Goal: Obtain resource: Obtain resource

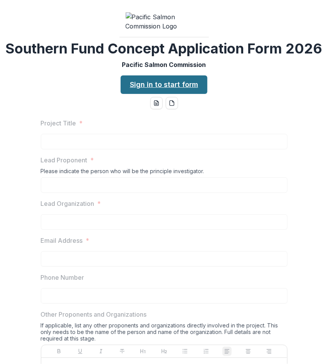
click at [152, 94] on link "Sign in to start form" at bounding box center [164, 84] width 87 height 18
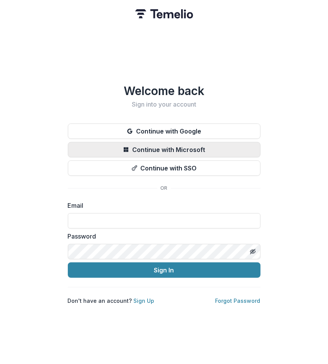
click at [151, 146] on button "Continue with Microsoft" at bounding box center [164, 149] width 193 height 15
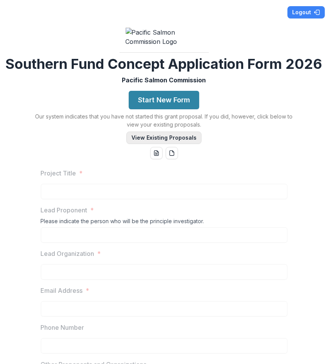
click at [165, 144] on button "View Existing Proposals" at bounding box center [163, 138] width 75 height 12
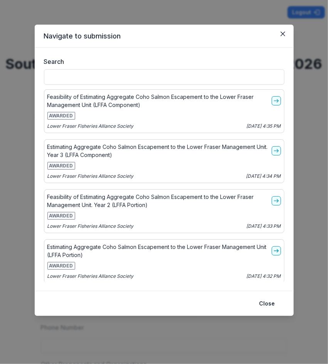
scroll to position [141, 0]
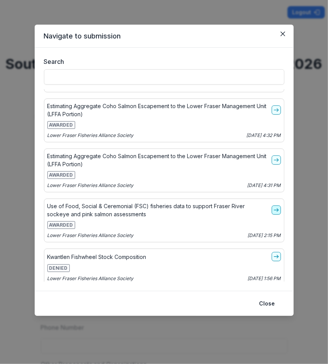
click at [273, 207] on icon "go-to" at bounding box center [276, 210] width 6 height 6
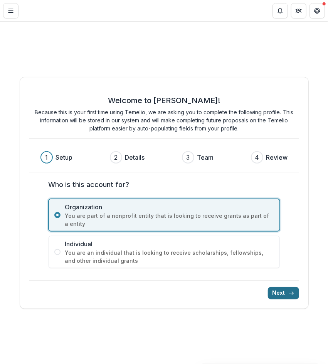
click at [282, 290] on button "Next" at bounding box center [283, 293] width 31 height 12
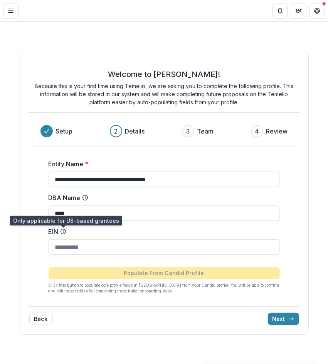
click at [62, 230] on circle at bounding box center [62, 232] width 5 height 5
click at [62, 240] on input "EIN" at bounding box center [164, 247] width 231 height 15
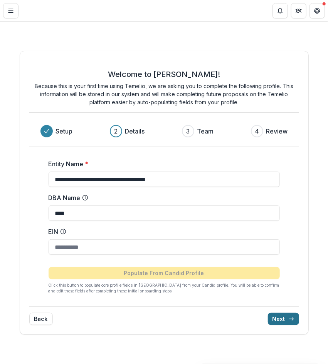
click at [287, 318] on button "Next" at bounding box center [283, 319] width 31 height 12
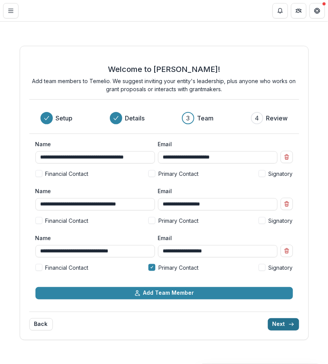
click at [287, 325] on button "Next" at bounding box center [283, 324] width 31 height 12
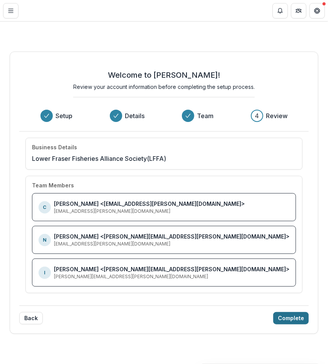
click at [287, 325] on div "Welcome to [PERSON_NAME]! Review your account information before completing the…" at bounding box center [164, 193] width 308 height 283
click at [273, 320] on button "Complete" at bounding box center [290, 318] width 35 height 12
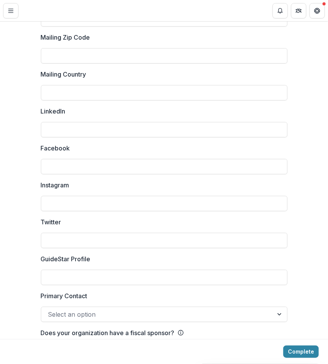
scroll to position [1003, 0]
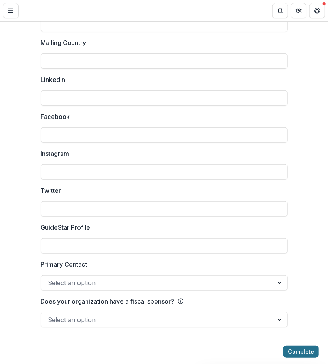
click at [305, 352] on button "Complete" at bounding box center [300, 352] width 35 height 12
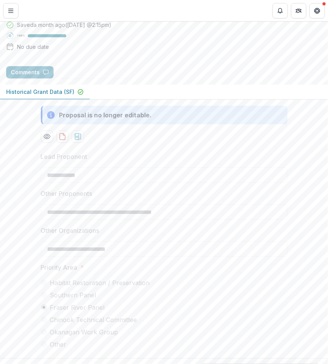
scroll to position [153, 0]
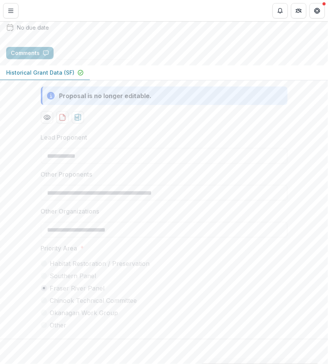
click at [215, 295] on div "Habitat Restoration / Preservation Southern Panel Fraser River Panel Chinook Te…" at bounding box center [164, 294] width 246 height 71
click at [66, 75] on p "Historical Grant Data (SF)" at bounding box center [40, 73] width 68 height 8
click at [261, 310] on label "Okanagan Work Group" at bounding box center [164, 312] width 246 height 9
click at [63, 114] on icon "download-proposal" at bounding box center [63, 118] width 8 height 8
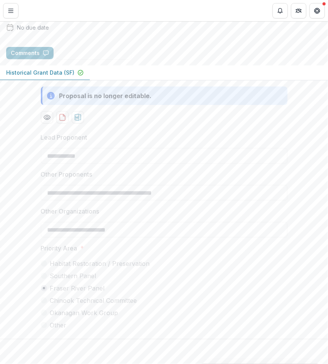
click at [96, 201] on div "**********" at bounding box center [164, 231] width 246 height 209
click at [77, 119] on icon "download-proposal" at bounding box center [77, 117] width 7 height 7
click at [35, 204] on div "**********" at bounding box center [164, 231] width 259 height 209
click at [36, 71] on p "Historical Grant Data (SF)" at bounding box center [40, 73] width 68 height 8
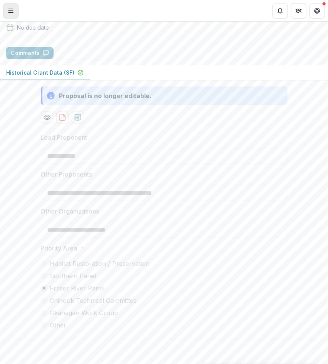
click at [11, 5] on button "Toggle Menu" at bounding box center [10, 10] width 15 height 15
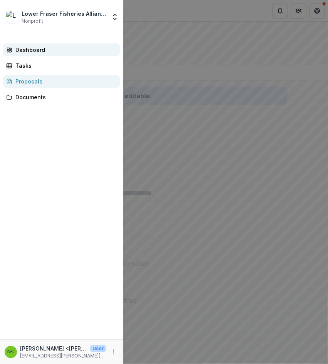
click at [26, 51] on div "Dashboard" at bounding box center [64, 50] width 98 height 8
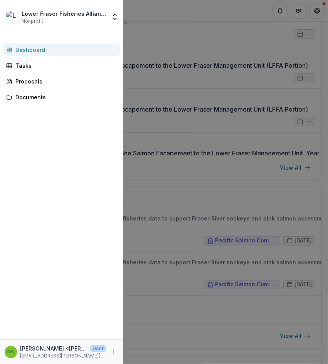
click at [215, 176] on div "Lower Fraser Fisheries Alliance Society Nonprofit Team Settings Settings Dashbo…" at bounding box center [164, 182] width 328 height 364
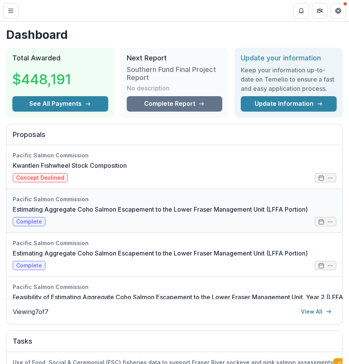
click at [186, 205] on link "Estimating Aggregate Coho Salmon Escapement to the Lower Fraser Management Unit…" at bounding box center [160, 209] width 295 height 9
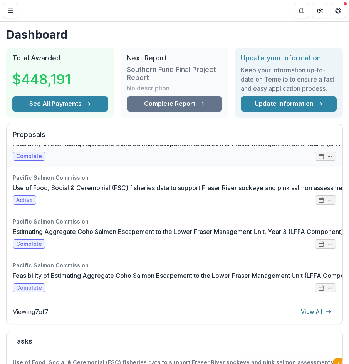
click at [122, 147] on link "Feasibility of Estimating Aggregate Coho Salmon Escapement to the Lower Fraser …" at bounding box center [190, 143] width 355 height 9
